Goal: Information Seeking & Learning: Learn about a topic

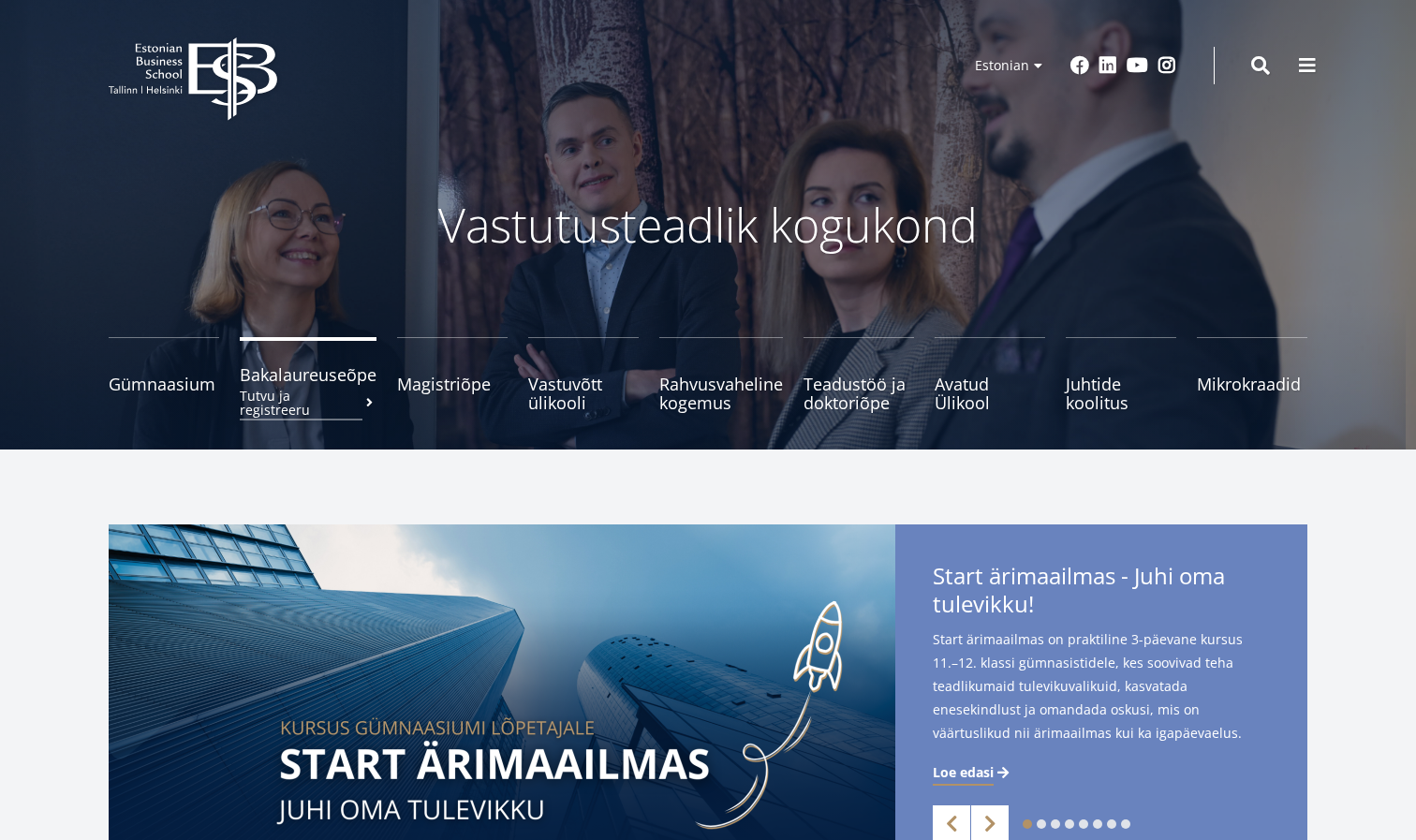
click at [342, 374] on span "Bakalaureuseõpe Tutvu ja registreeru" at bounding box center [308, 374] width 137 height 19
click at [190, 84] on icon at bounding box center [232, 79] width 88 height 83
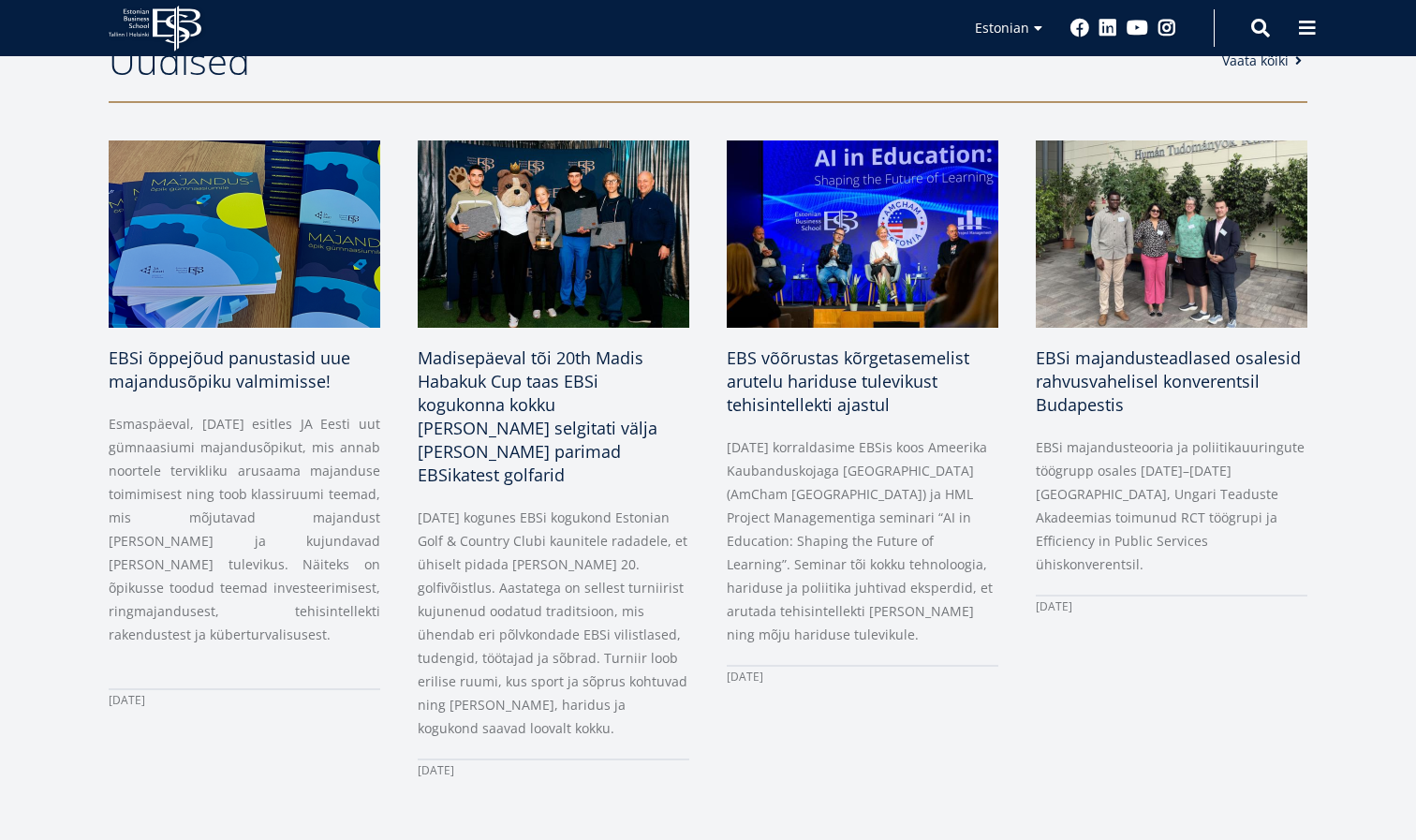
scroll to position [909, 0]
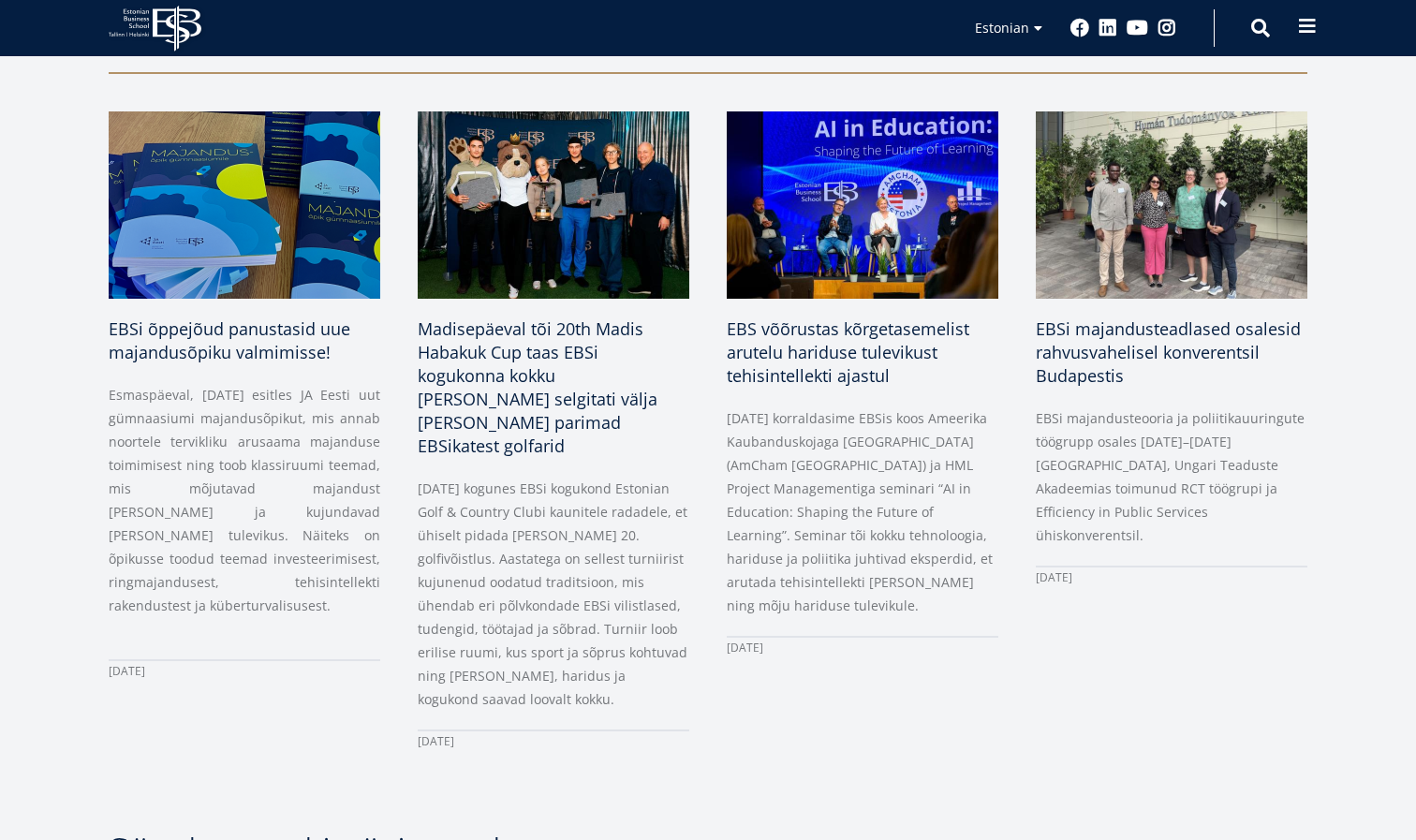
click at [1311, 29] on span at bounding box center [1306, 26] width 19 height 19
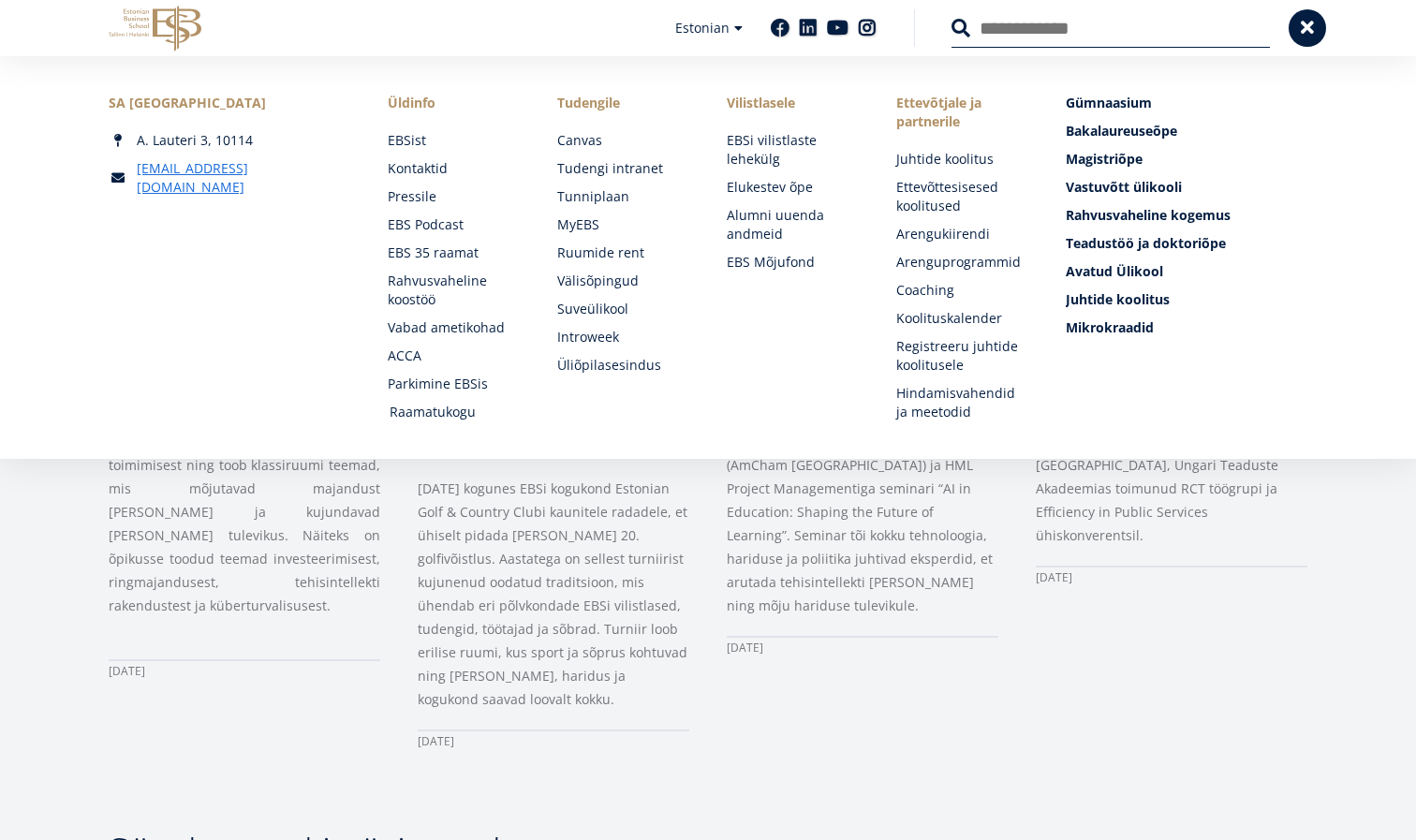
click at [421, 411] on link "Raamatukogu" at bounding box center [455, 412] width 132 height 19
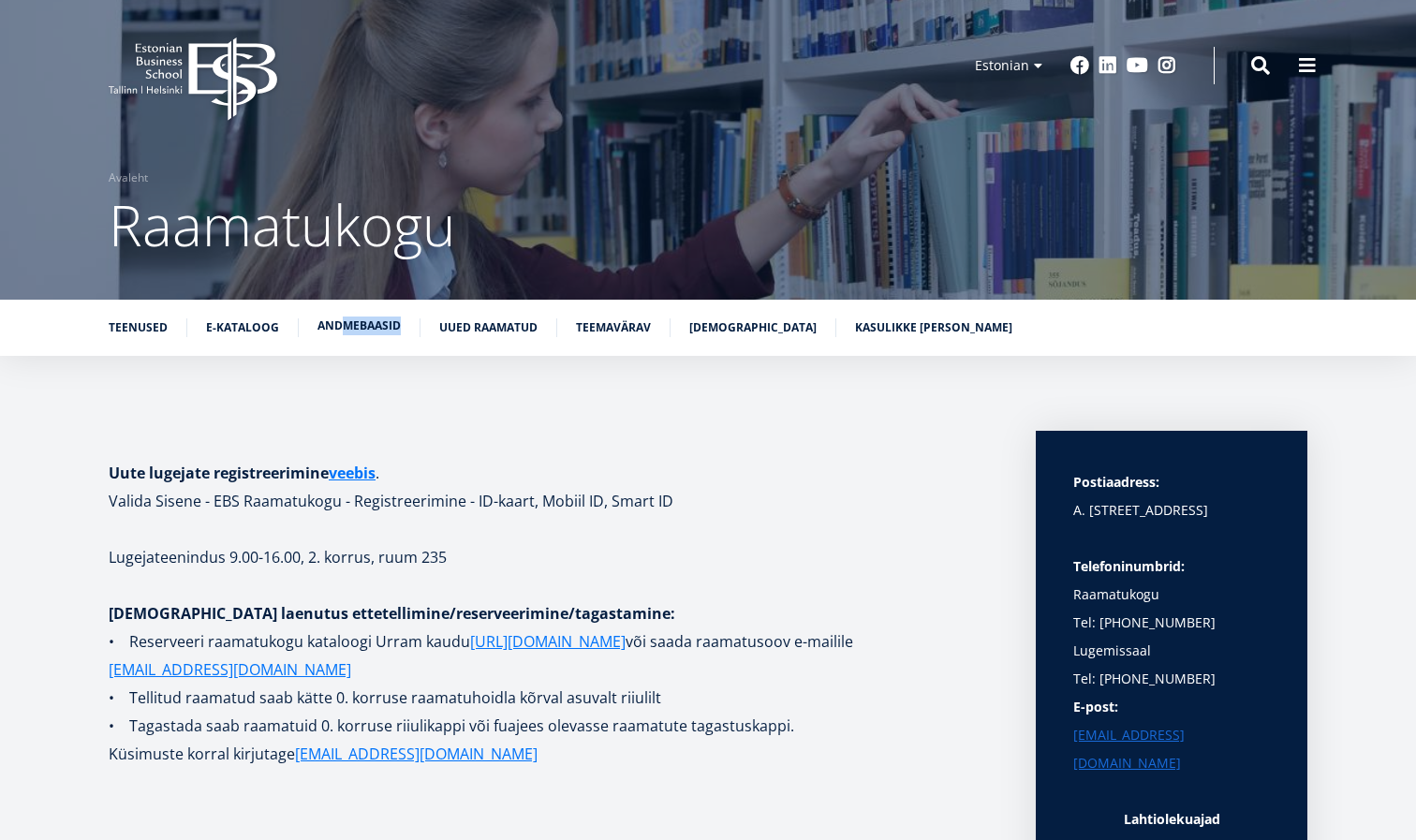
drag, startPoint x: 340, startPoint y: 338, endPoint x: 341, endPoint y: 319, distance: 19.0
click at [341, 319] on ul "Teenused E-kataloog Andmebaasid Uued raamatud Teemavärav [DEMOGRAPHIC_DATA] Kas…" at bounding box center [699, 332] width 1217 height 28
click at [341, 319] on link "Andmebaasid" at bounding box center [359, 326] width 83 height 19
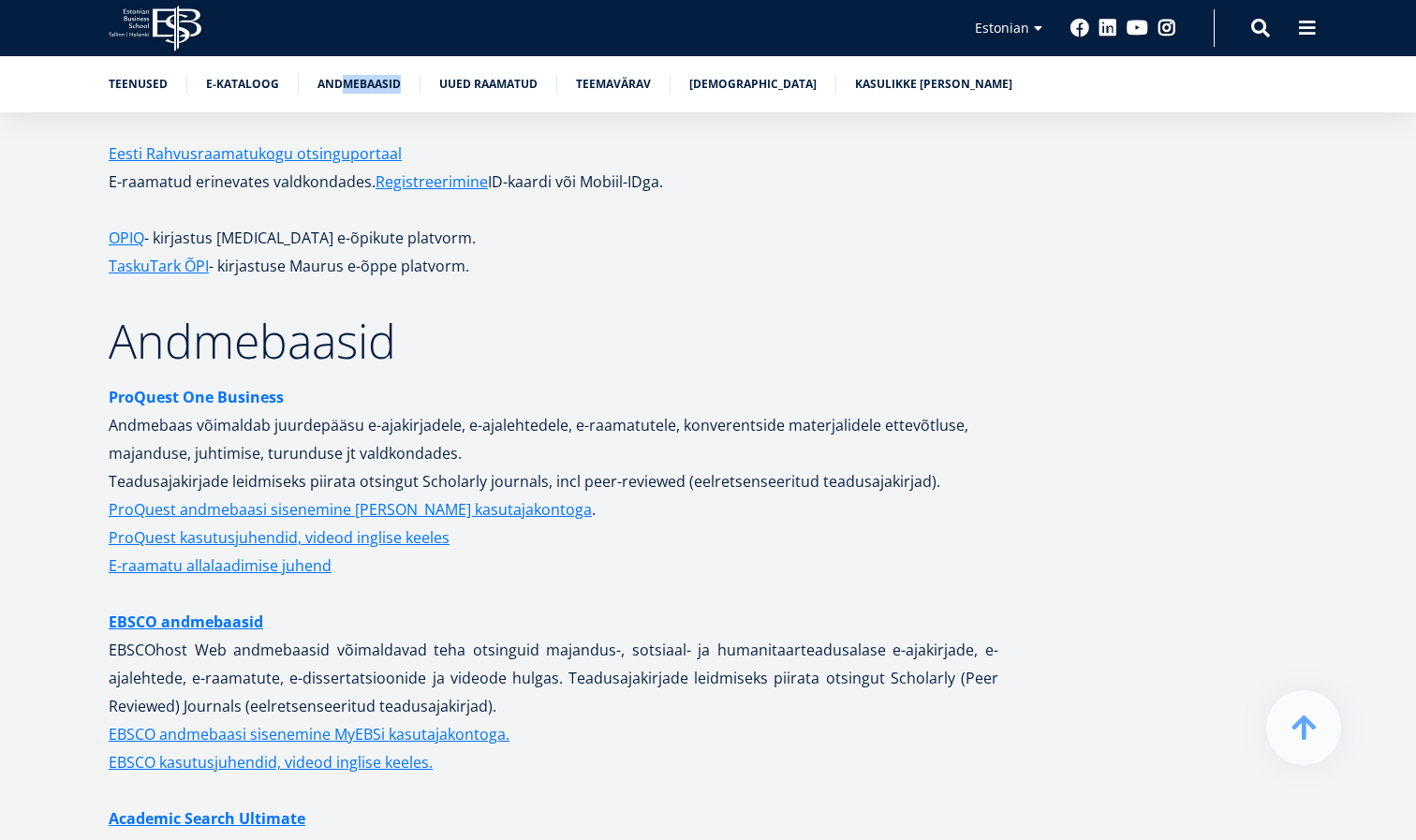
click at [211, 387] on strong "ProQuest One Business" at bounding box center [196, 397] width 175 height 21
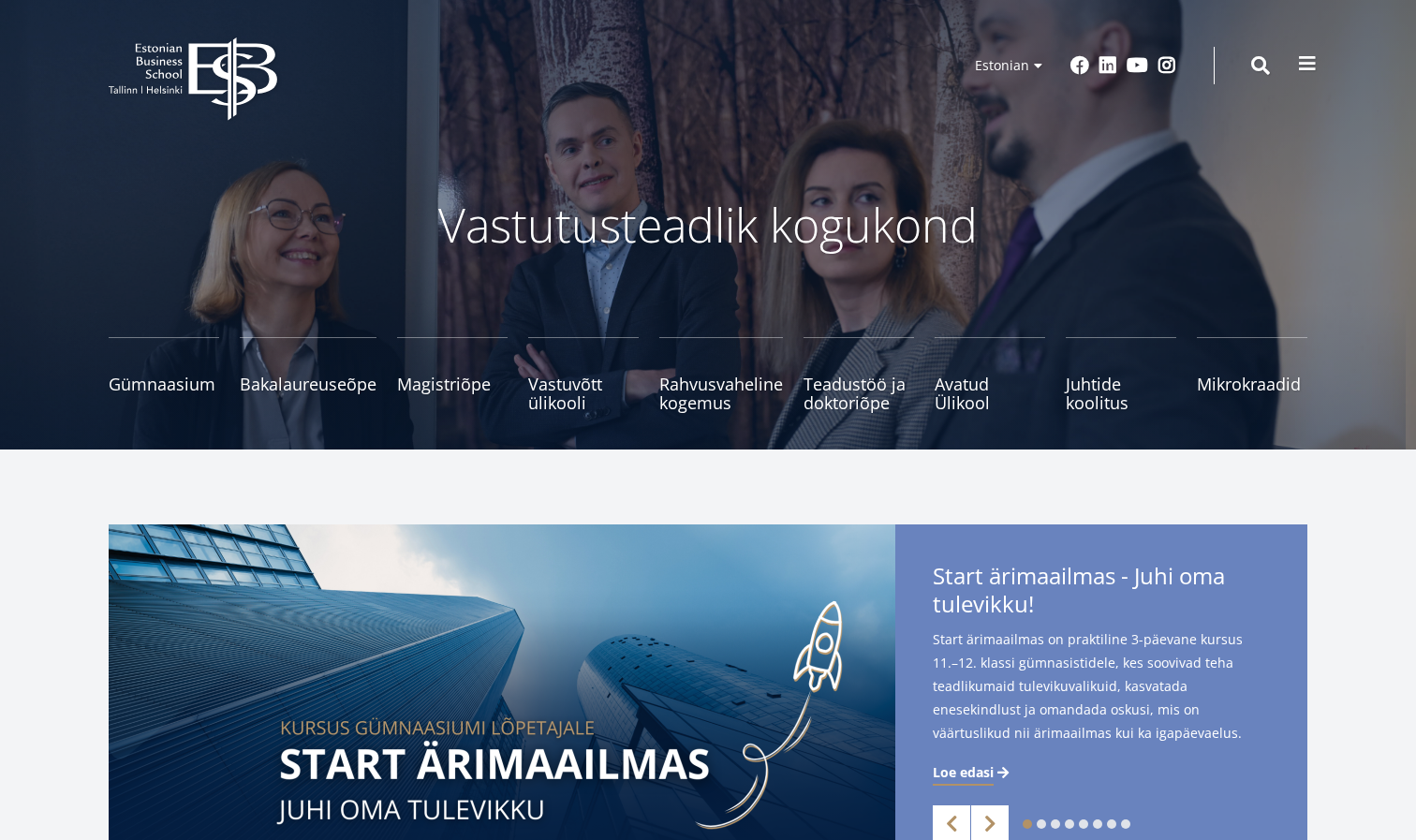
click at [1308, 74] on button at bounding box center [1307, 63] width 38 height 38
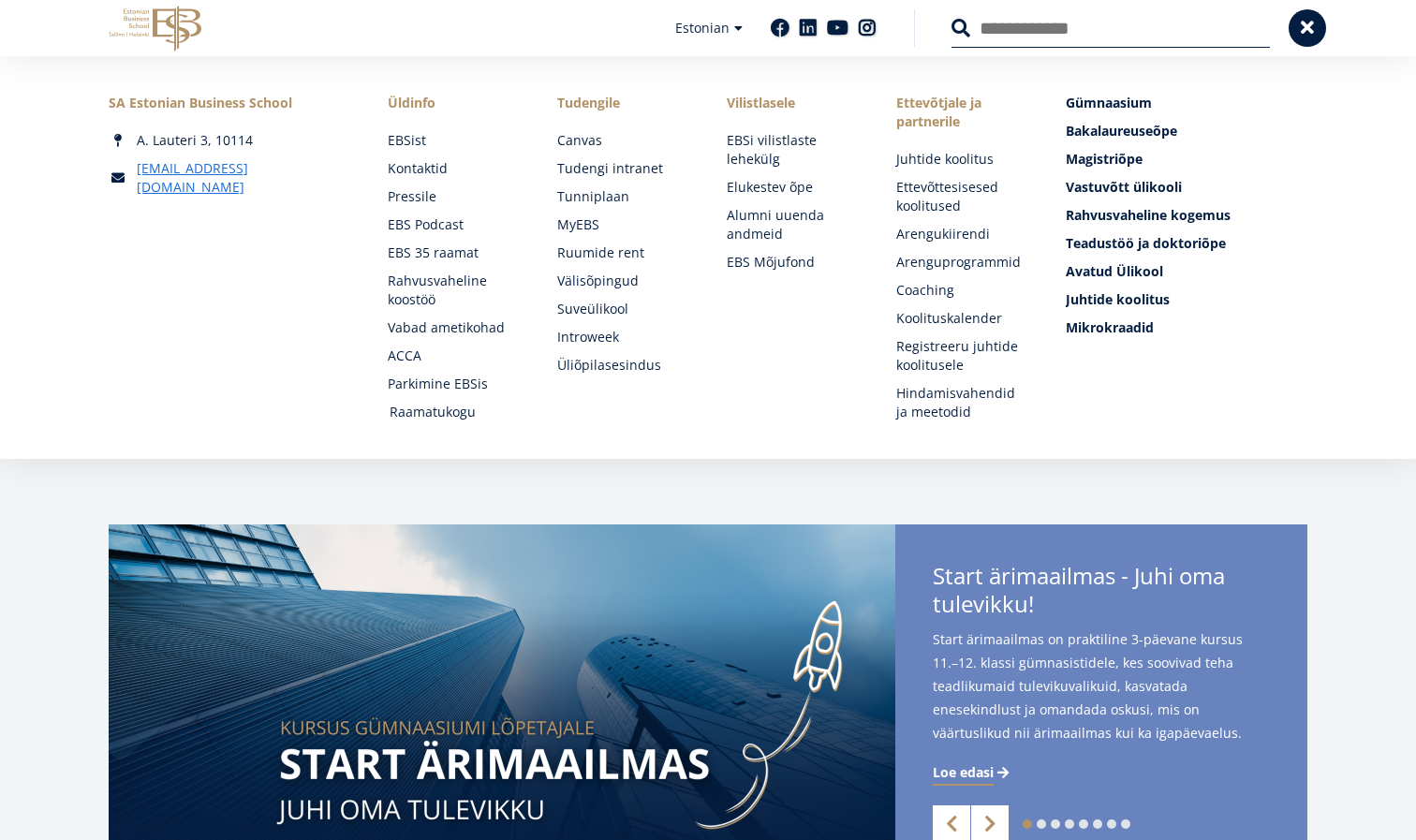
click at [453, 417] on link "Raamatukogu" at bounding box center [455, 412] width 132 height 19
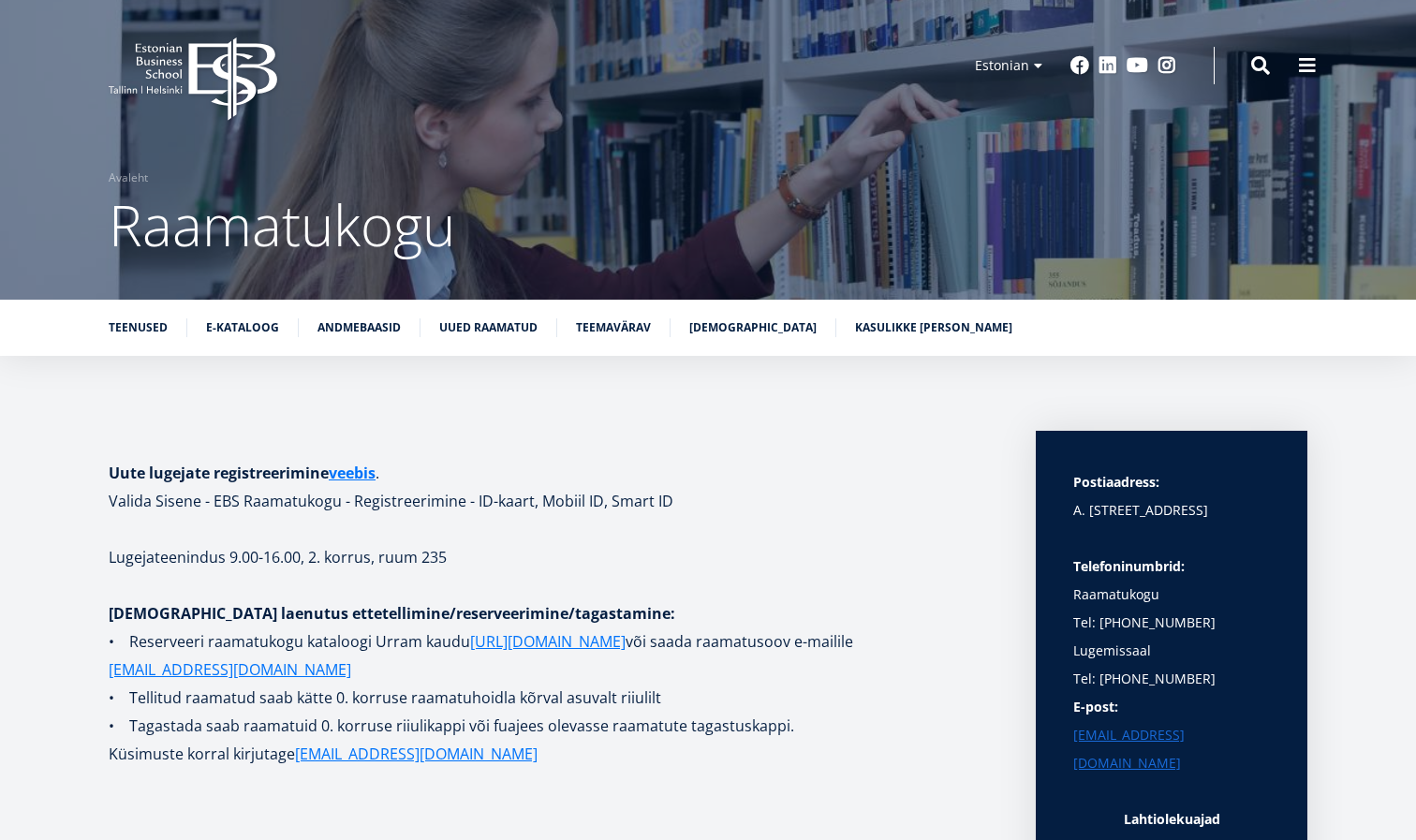
click at [344, 306] on div "Teenused E-kataloog Andmebaasid Uued raamatud Teemavärav [DEMOGRAPHIC_DATA] Kas…" at bounding box center [708, 327] width 1416 height 56
click at [349, 329] on link "Andmebaasid" at bounding box center [359, 326] width 83 height 19
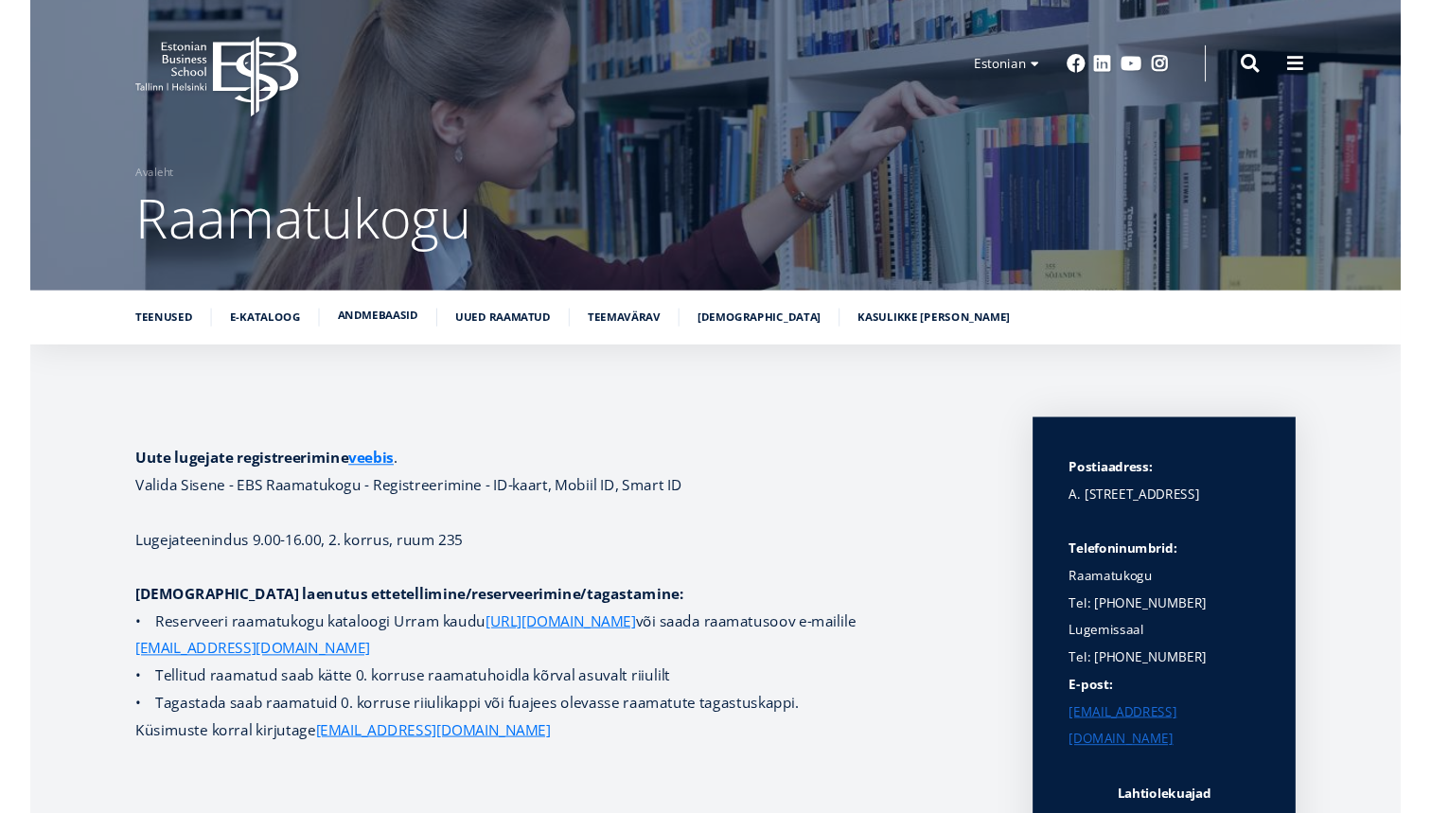
scroll to position [3492, 0]
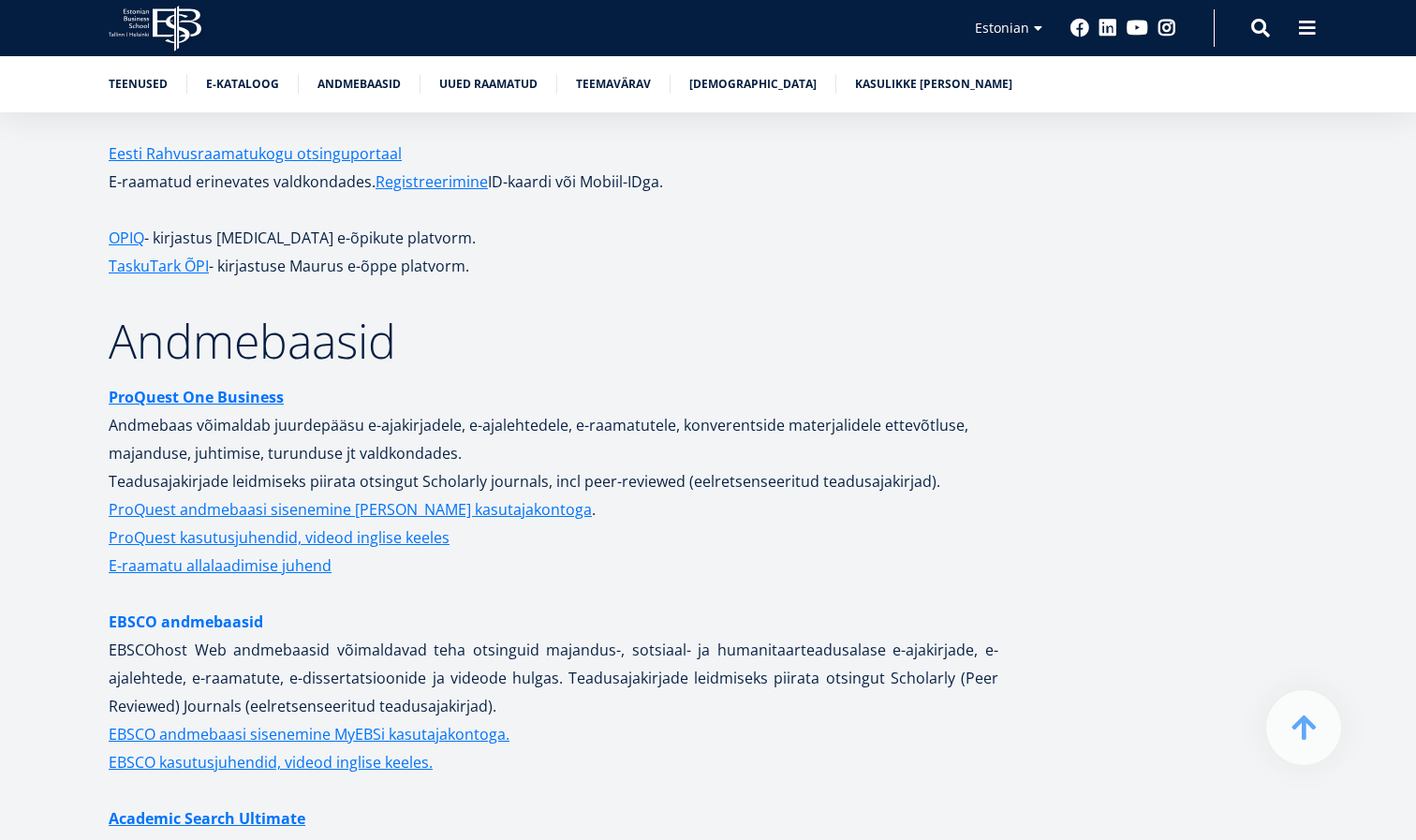
click at [224, 607] on link "EBSCO andmebaasid" at bounding box center [186, 621] width 154 height 28
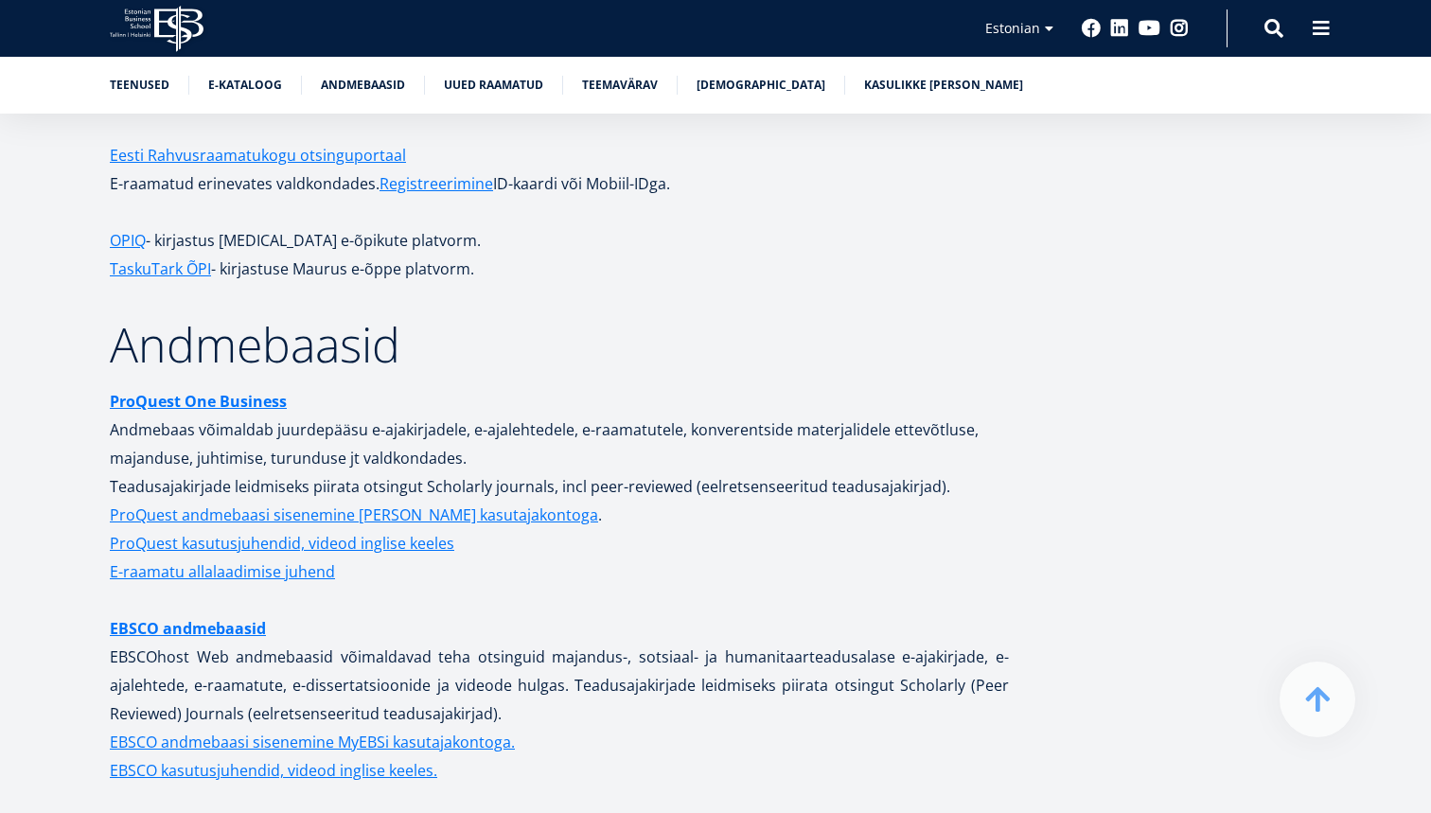
click at [475, 150] on p "Eesti Rahvusraamatukogu otsinguportaal E-raamatud erinevates valdkondades. Regi…" at bounding box center [559, 169] width 899 height 57
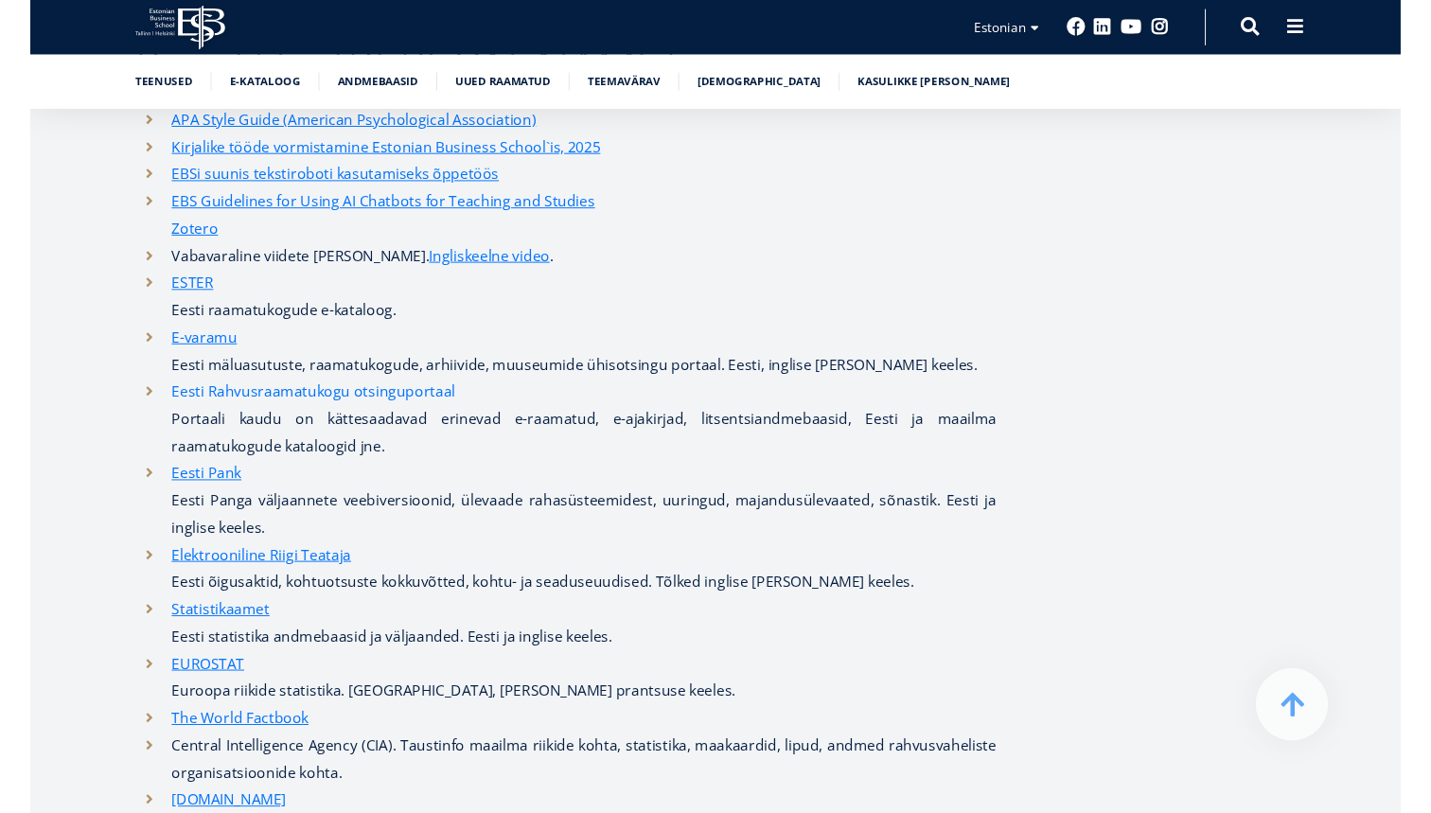
scroll to position [9088, 0]
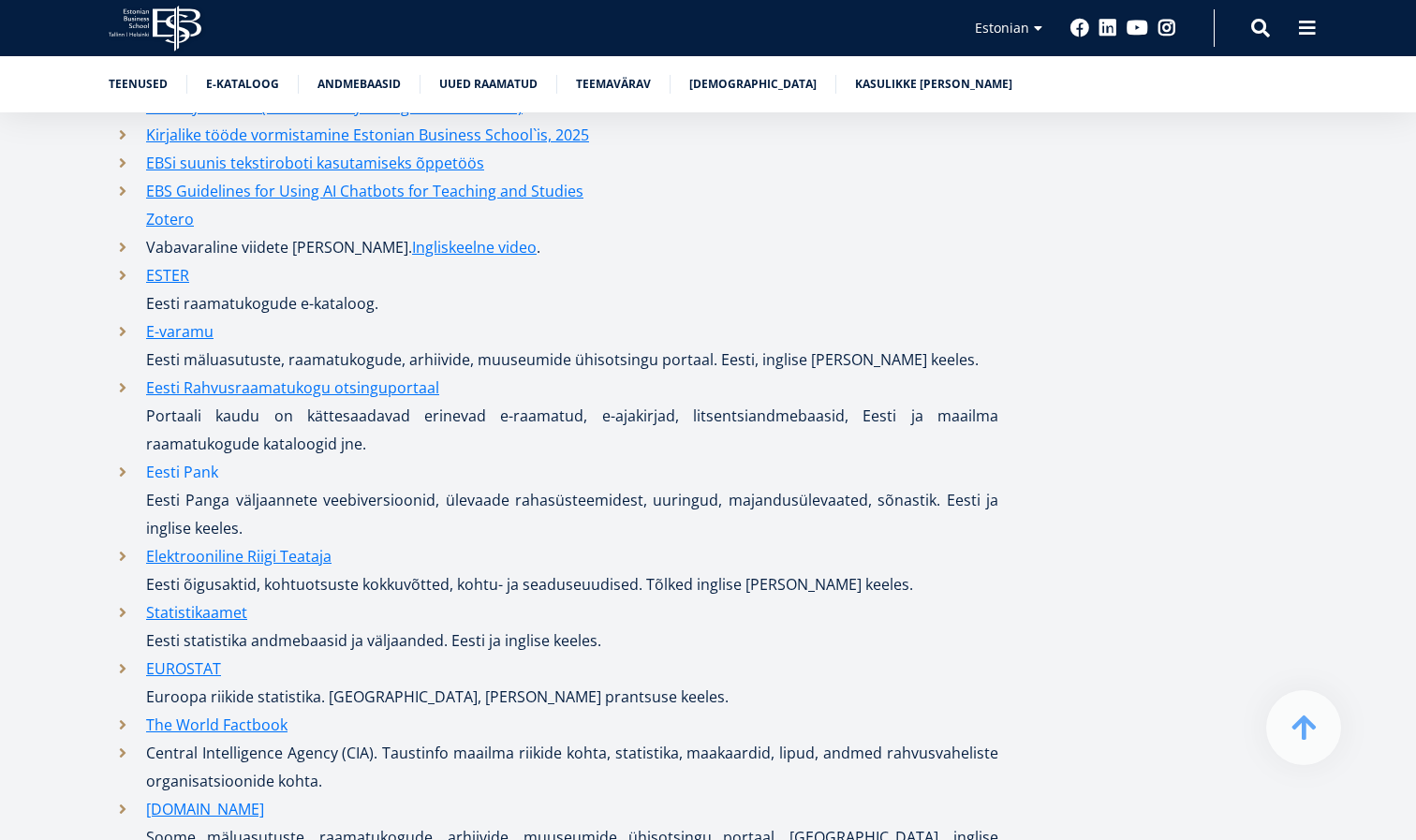
click at [194, 458] on link "Eesti Pank" at bounding box center [182, 472] width 72 height 28
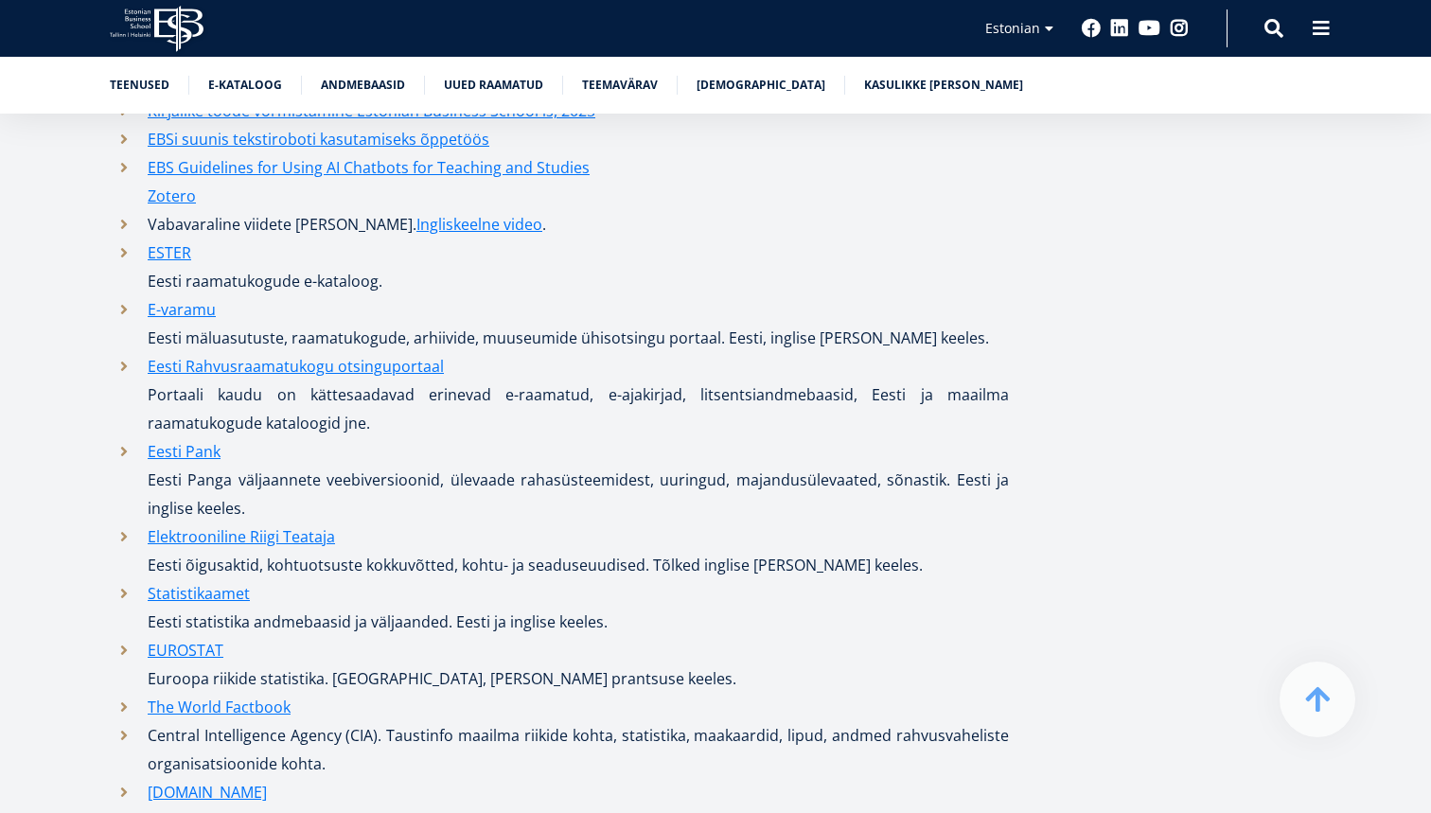
scroll to position [9114, 0]
click at [220, 522] on link "Elektrooniline Riigi Teataja" at bounding box center [241, 536] width 187 height 28
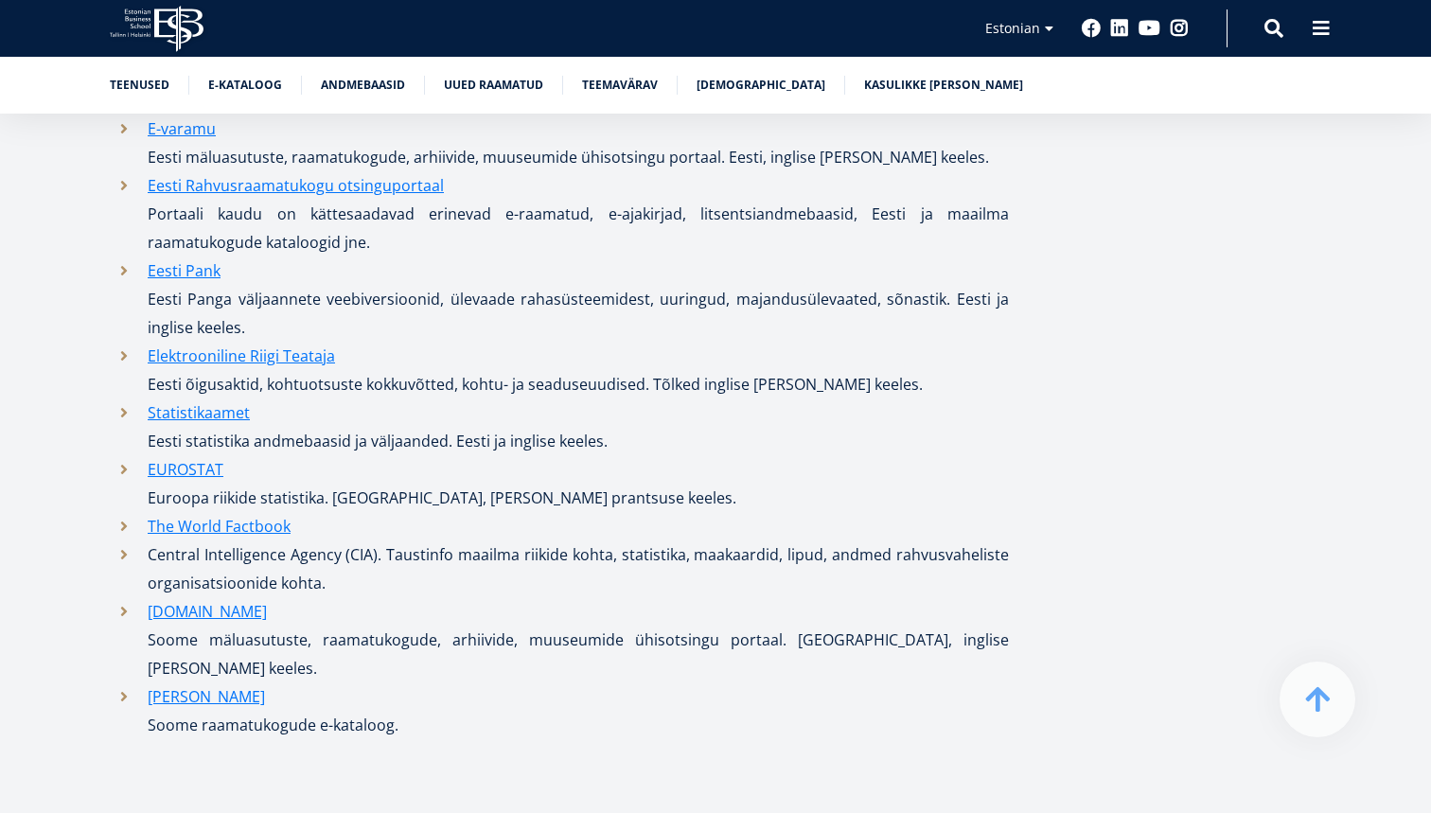
scroll to position [9297, 0]
click at [225, 396] on link "Statistikaamet" at bounding box center [199, 410] width 102 height 28
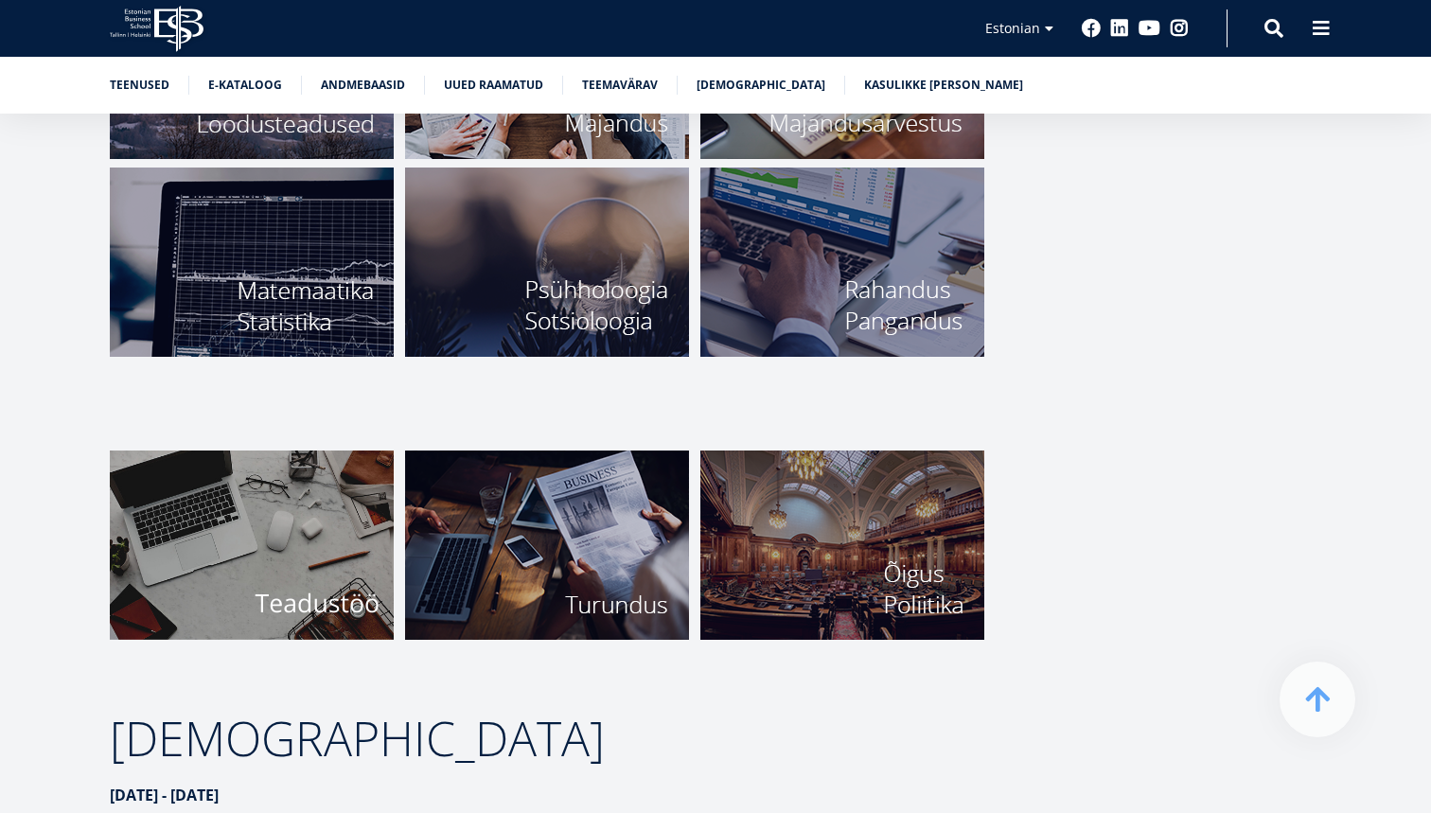
scroll to position [6866, 0]
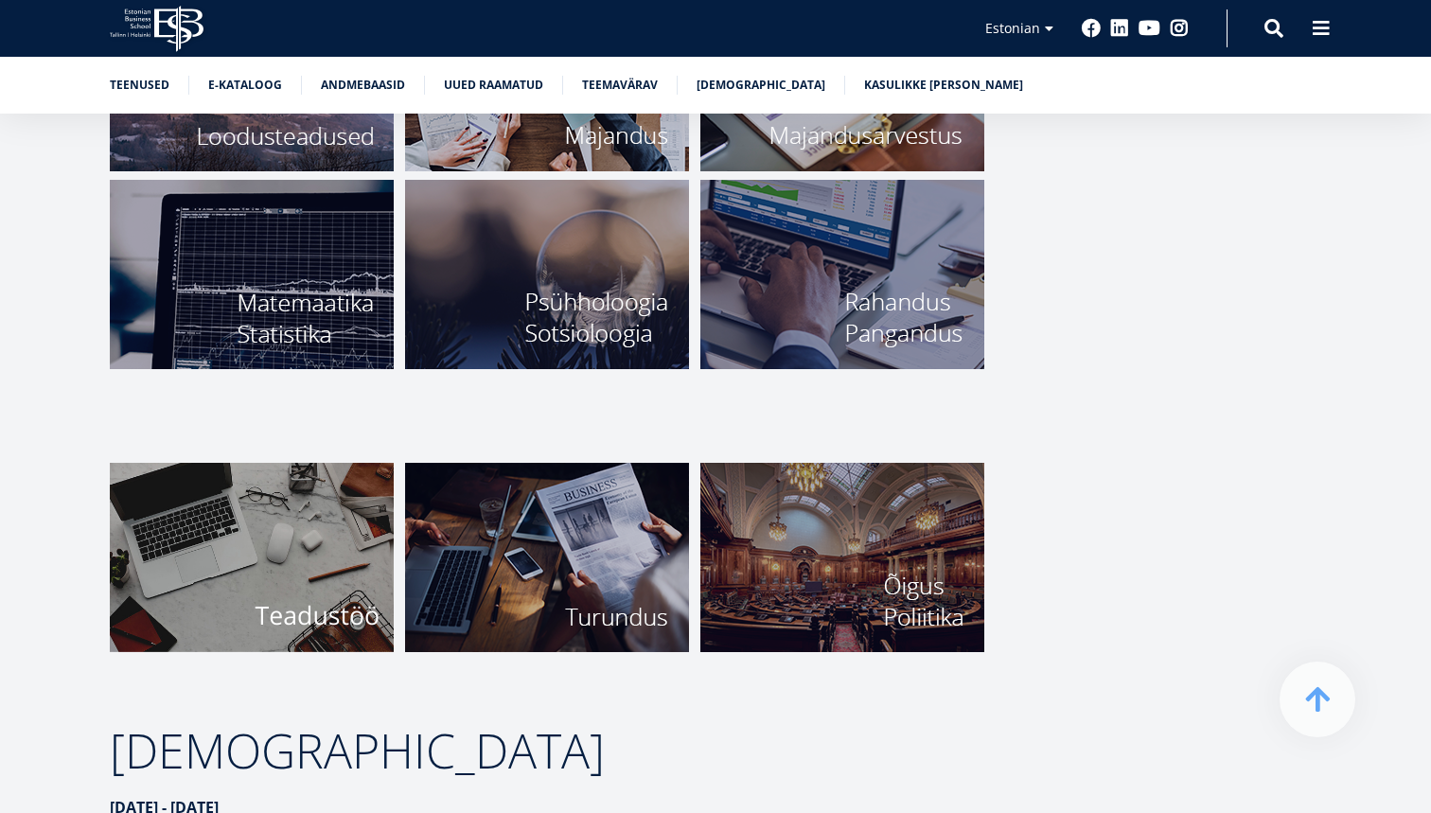
click at [280, 500] on img at bounding box center [252, 557] width 284 height 189
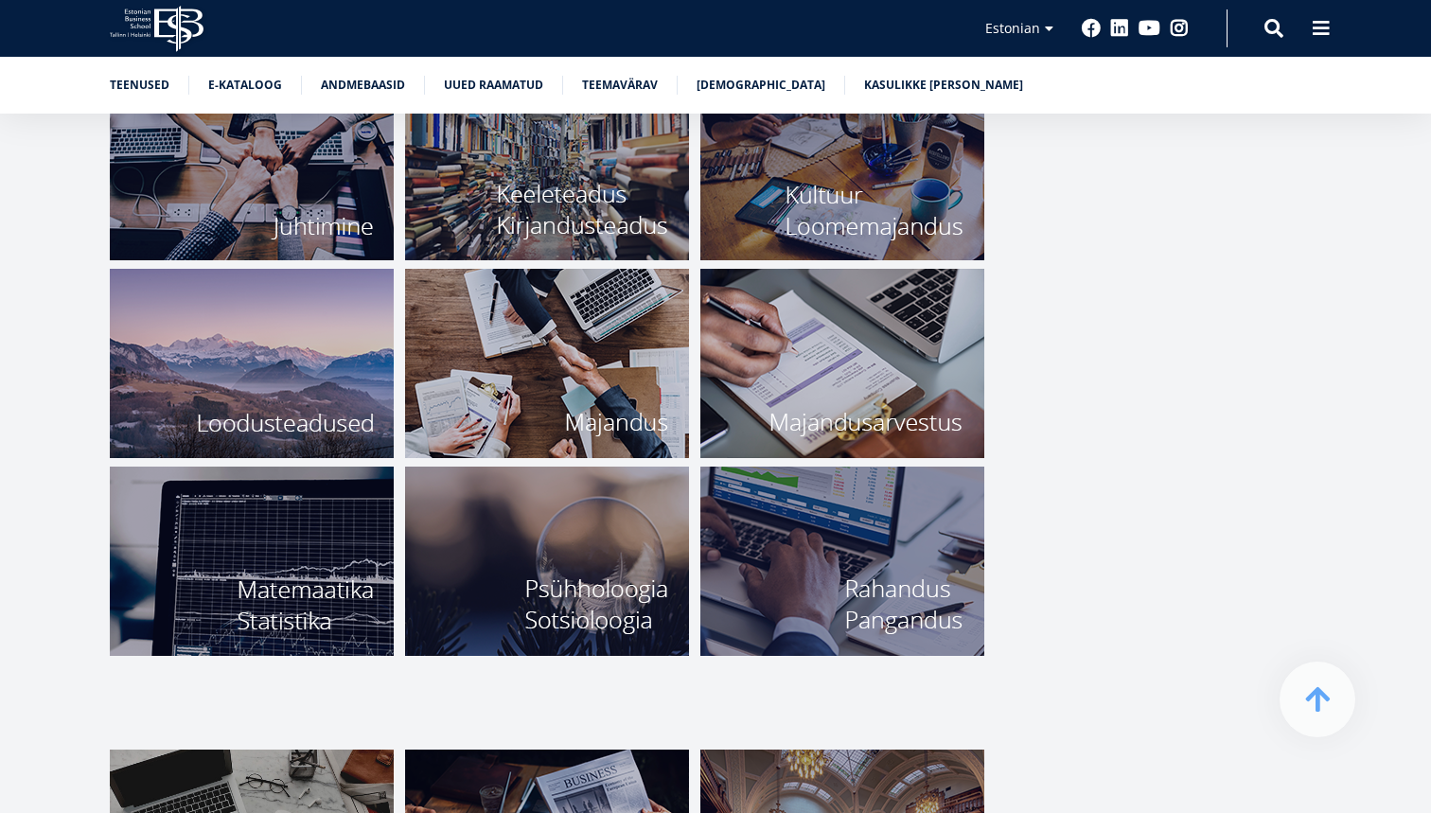
scroll to position [6577, 0]
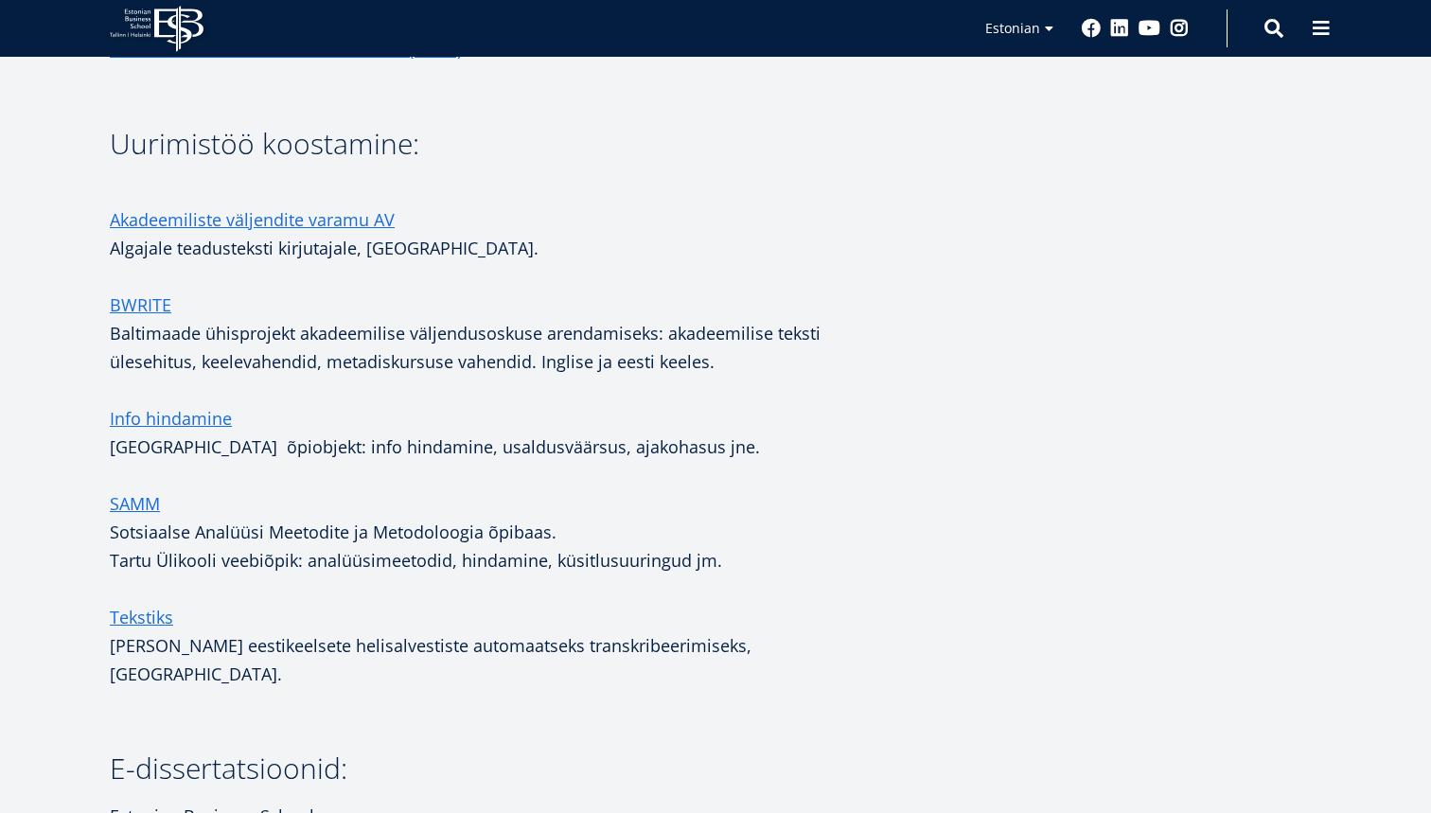
scroll to position [2560, 0]
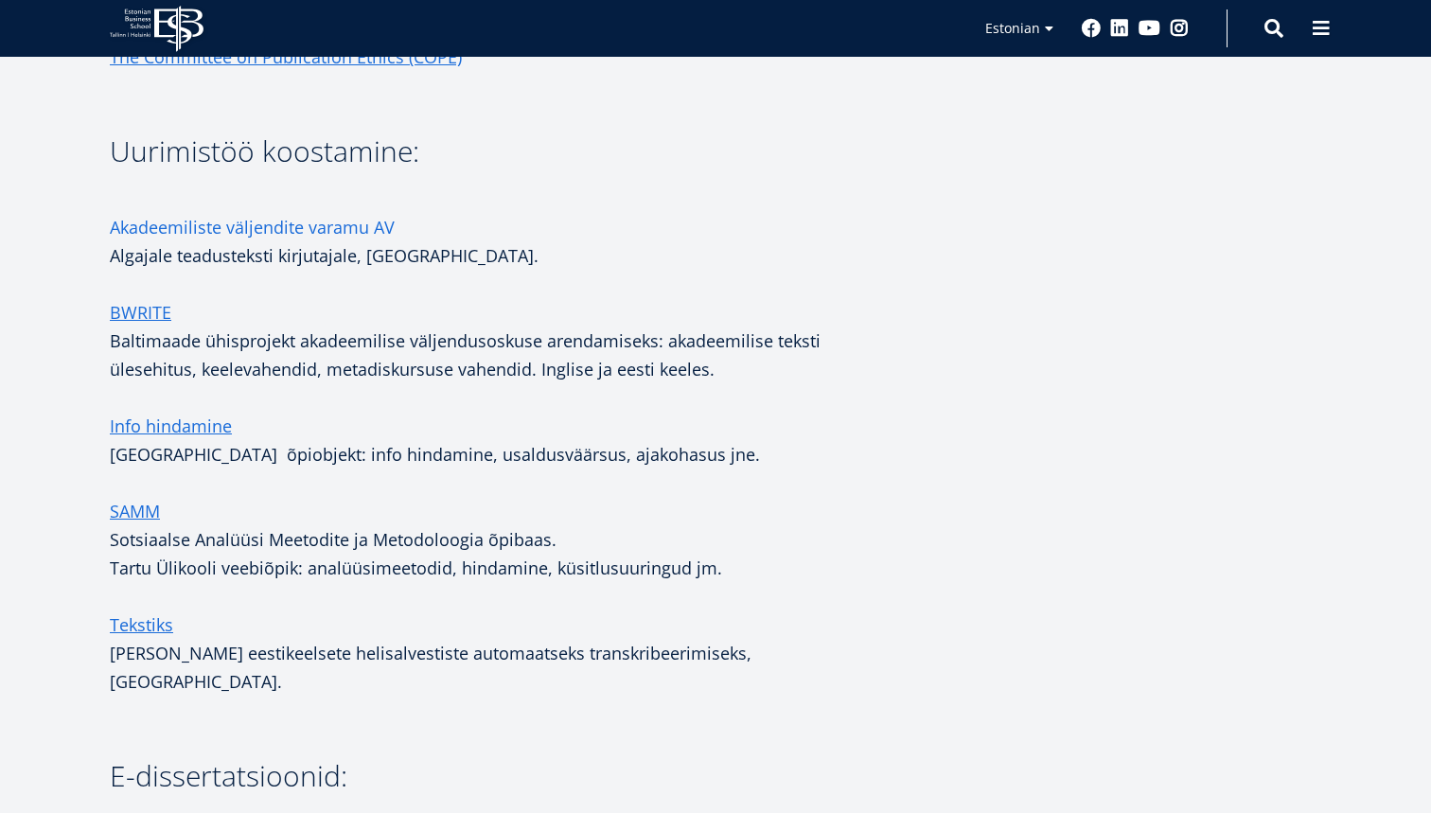
click at [280, 223] on link "Akadeemiliste väljendite varamu AV" at bounding box center [252, 227] width 285 height 28
click at [163, 430] on link "Info hindamine" at bounding box center [171, 426] width 122 height 28
click at [146, 620] on link "Tekstiks" at bounding box center [141, 624] width 63 height 28
